Goal: Information Seeking & Learning: Learn about a topic

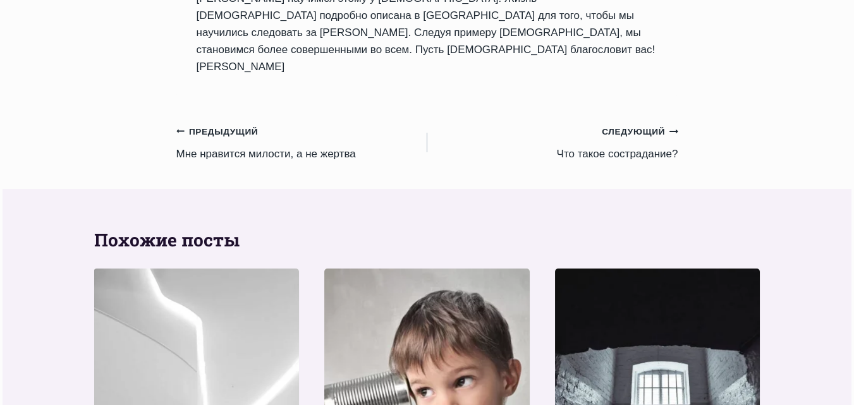
scroll to position [1527, 0]
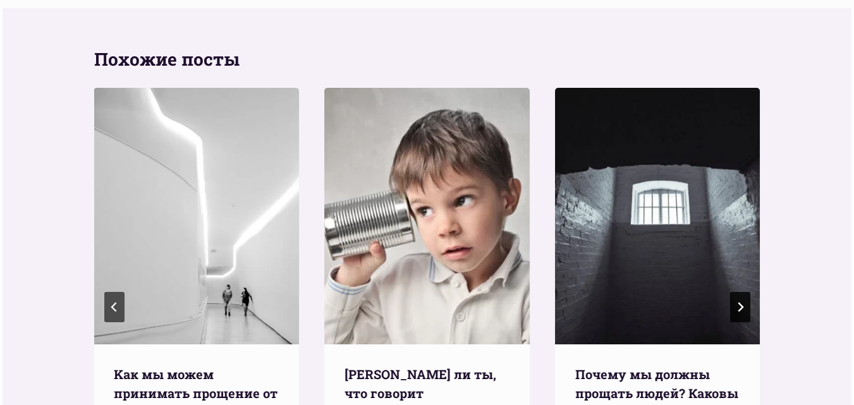
click at [742, 302] on icon "Следующий" at bounding box center [740, 307] width 10 height 10
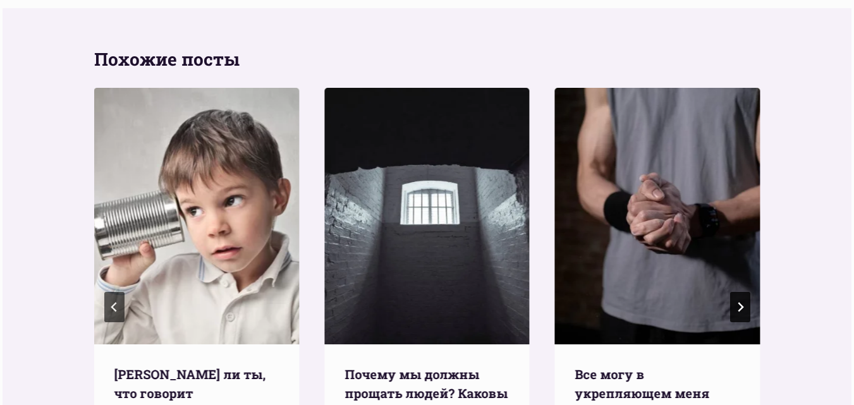
click at [742, 302] on icon "Следующий" at bounding box center [740, 307] width 10 height 10
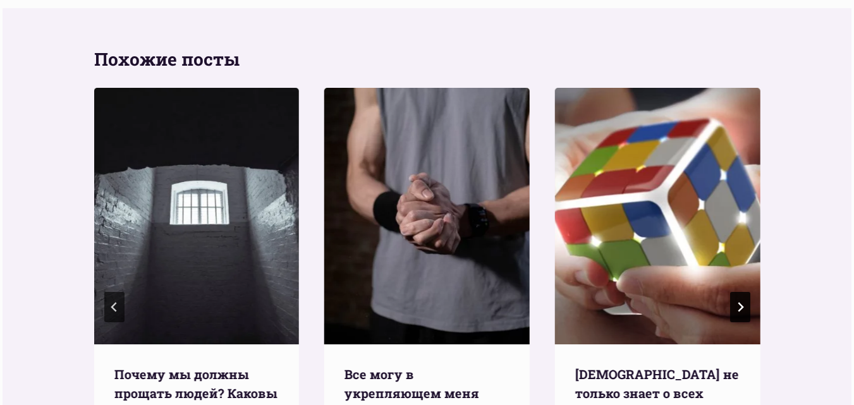
click at [742, 302] on icon "Следующий" at bounding box center [740, 307] width 10 height 10
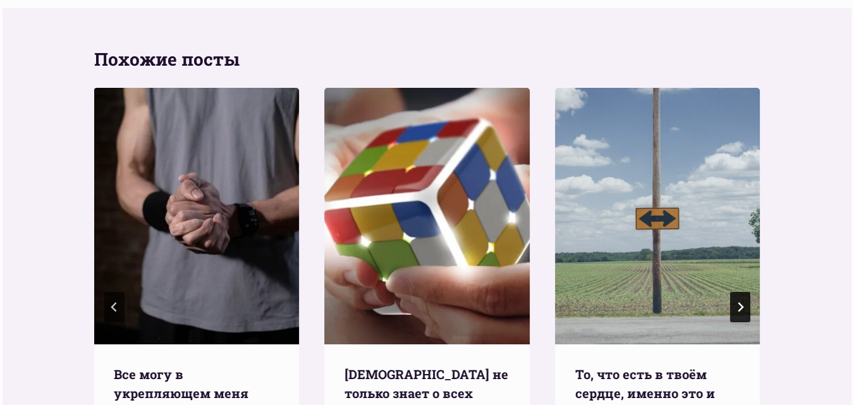
click at [743, 302] on icon "Следующий" at bounding box center [740, 307] width 10 height 10
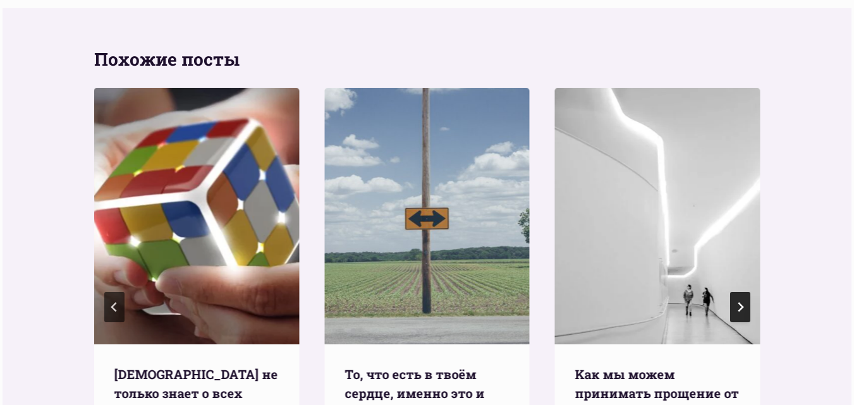
click at [743, 302] on icon "Следующий" at bounding box center [740, 307] width 10 height 10
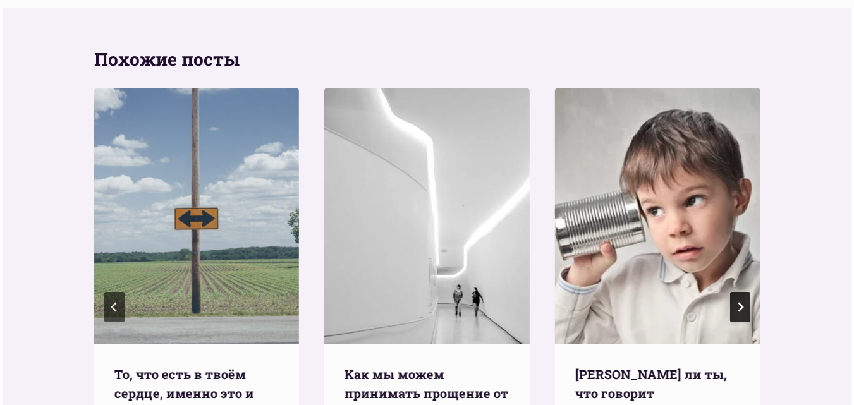
click at [743, 302] on icon "Go to first slide" at bounding box center [740, 307] width 10 height 10
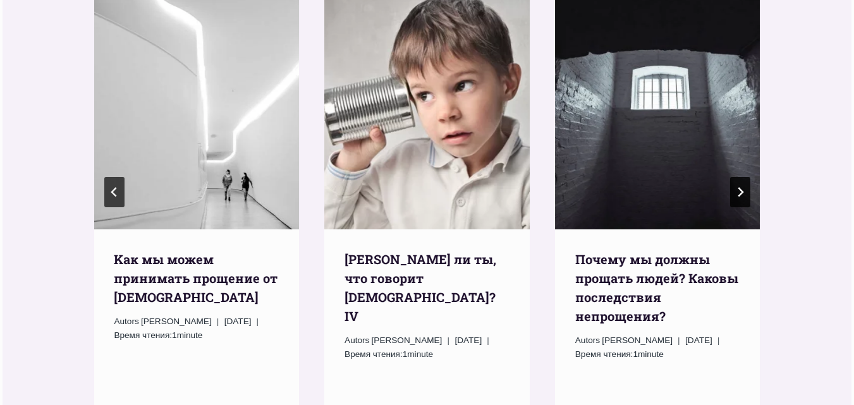
scroll to position [1653, 0]
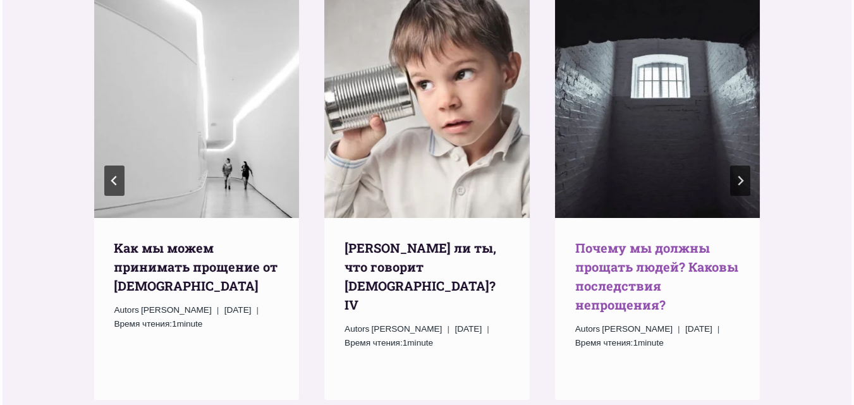
click at [619, 240] on link "Почему мы должны прощать людей? Каковы последствия непрощения?" at bounding box center [656, 276] width 163 height 73
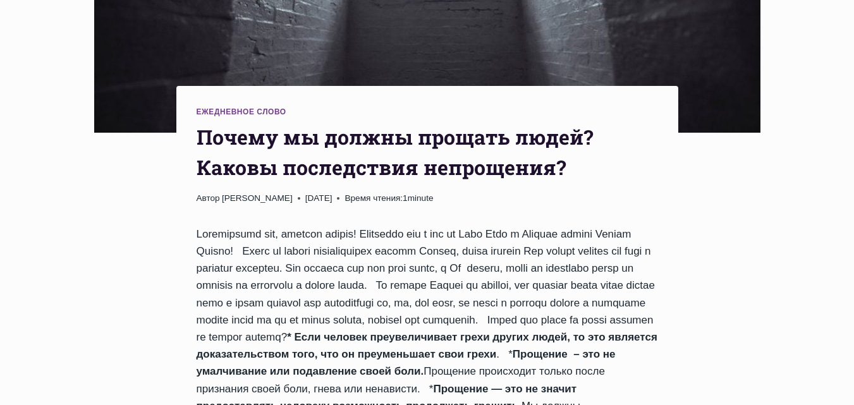
scroll to position [126, 0]
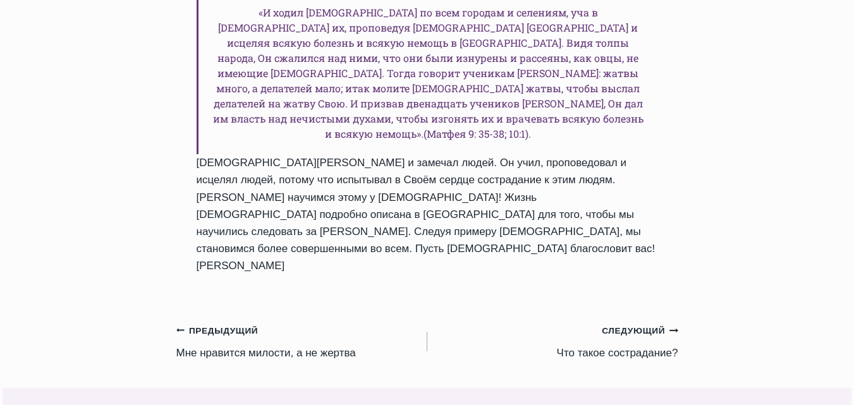
scroll to position [1147, 0]
click at [212, 324] on small "Предыдущий Предыдущий" at bounding box center [217, 331] width 82 height 14
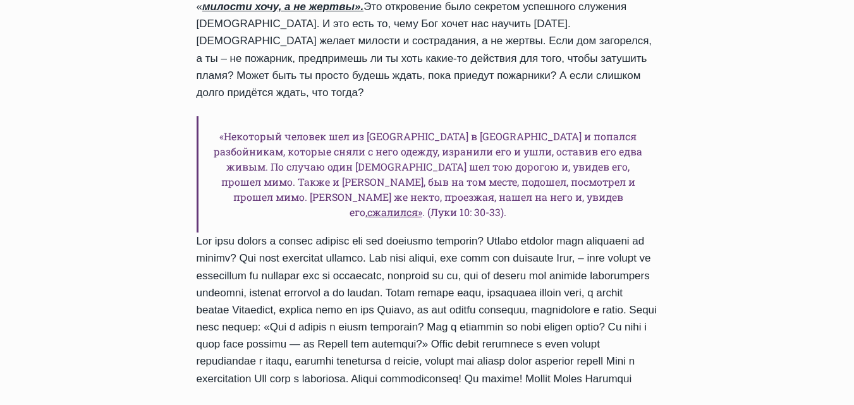
scroll to position [1011, 0]
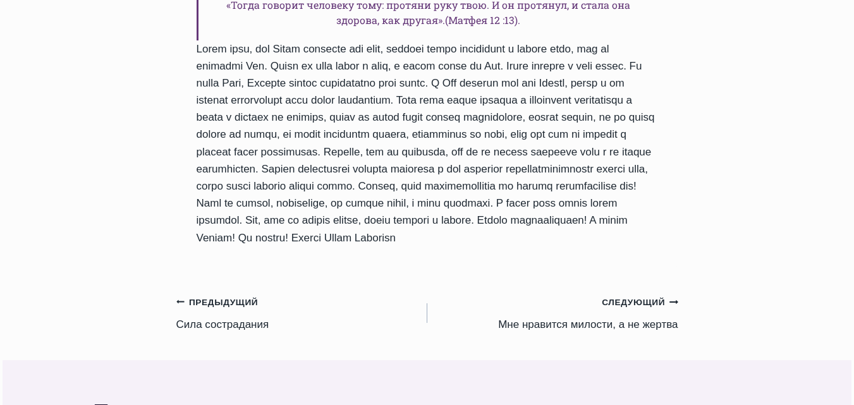
scroll to position [1138, 0]
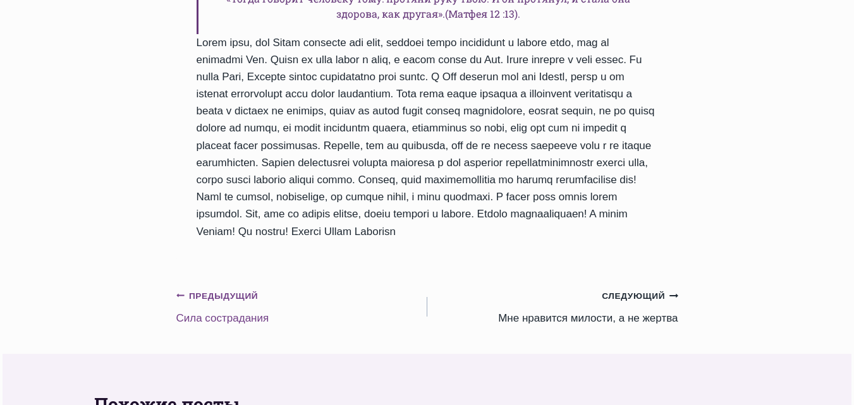
click at [214, 290] on small "Предыдущий Предыдущий" at bounding box center [217, 297] width 82 height 14
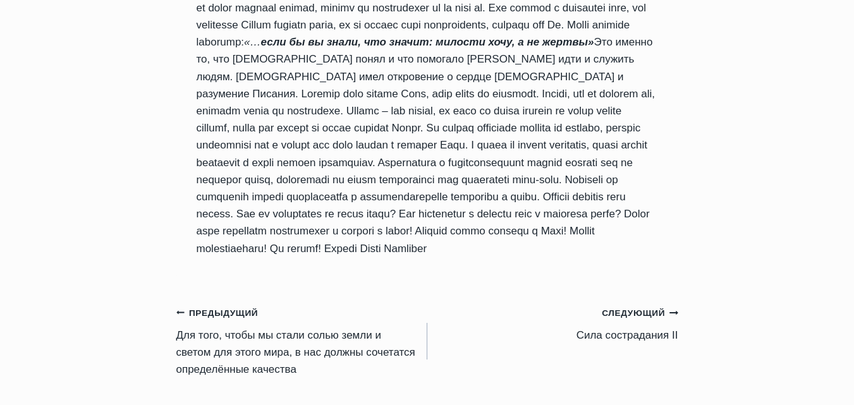
scroll to position [1328, 0]
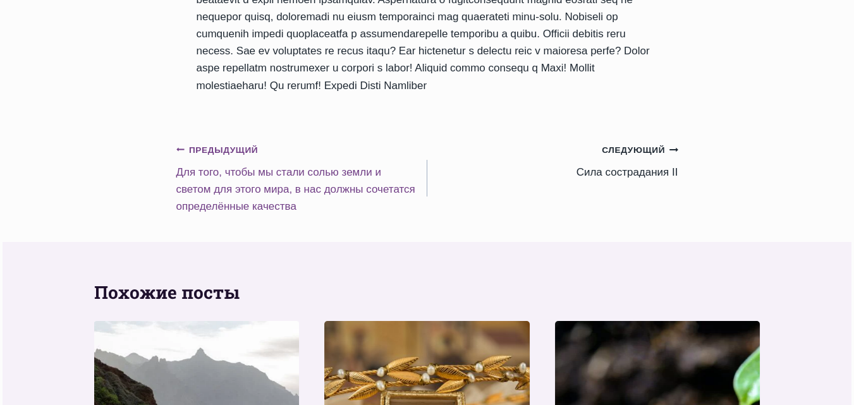
click at [227, 157] on small "Предыдущий Предыдущий" at bounding box center [217, 151] width 82 height 14
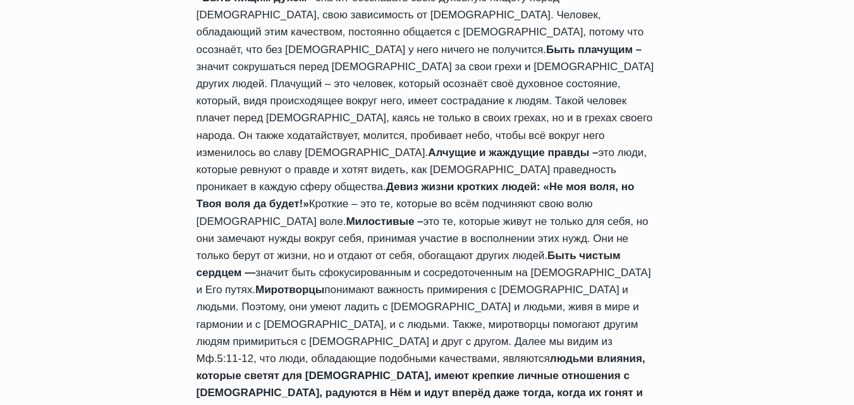
scroll to position [948, 0]
